Goal: Task Accomplishment & Management: Complete application form

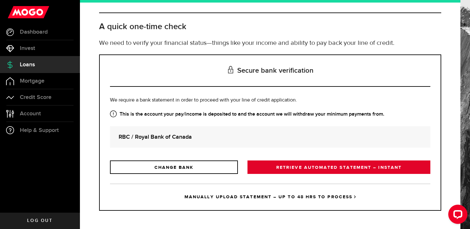
scroll to position [23, 0]
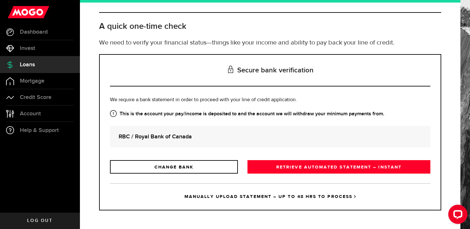
click at [323, 168] on link "RETRIEVE AUTOMATED STATEMENT – INSTANT" at bounding box center [339, 166] width 183 height 13
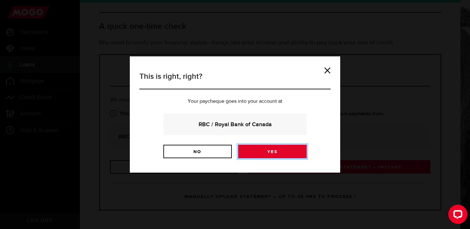
click at [271, 152] on link "Yes" at bounding box center [272, 151] width 68 height 13
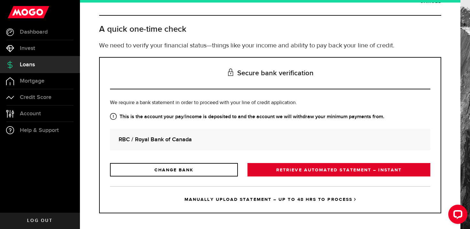
scroll to position [23, 0]
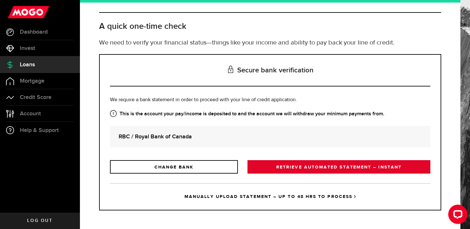
click at [276, 171] on link "RETRIEVE AUTOMATED STATEMENT – INSTANT" at bounding box center [339, 166] width 183 height 13
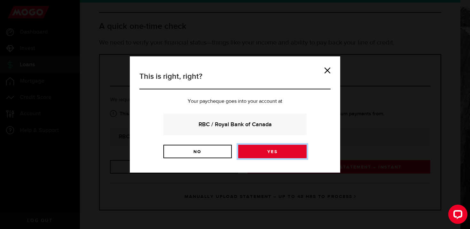
click at [270, 153] on link "Yes" at bounding box center [272, 151] width 68 height 13
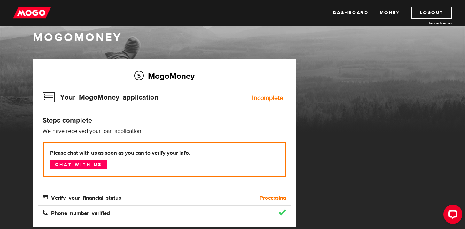
scroll to position [61, 0]
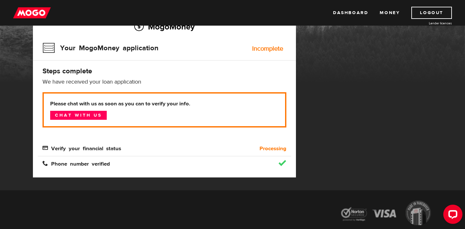
click at [326, 98] on div "MogoMoney Your MogoMoney application Expired Your MogoMoney credit decision has…" at bounding box center [232, 99] width 409 height 181
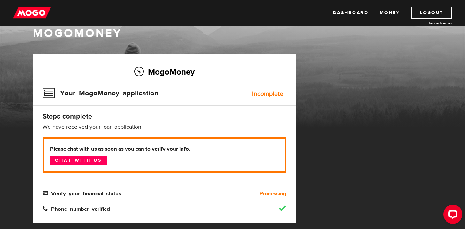
scroll to position [0, 0]
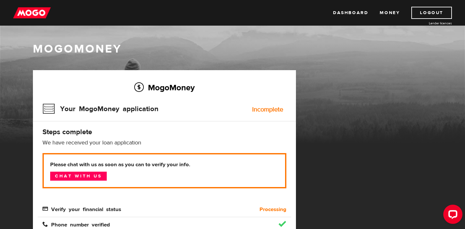
click at [368, 71] on div "MogoMoney Your MogoMoney application Expired Your MogoMoney credit decision has…" at bounding box center [232, 160] width 409 height 181
click at [345, 12] on link "Dashboard" at bounding box center [350, 13] width 35 height 12
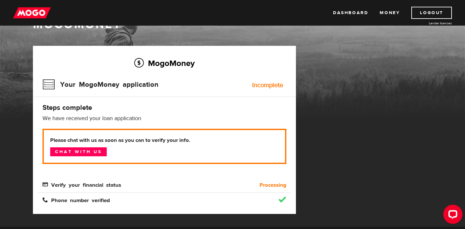
scroll to position [49, 0]
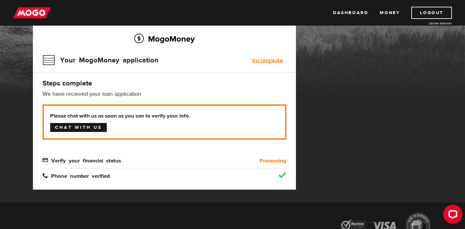
click at [73, 128] on link "Chat with us" at bounding box center [78, 127] width 57 height 9
